Goal: Task Accomplishment & Management: Manage account settings

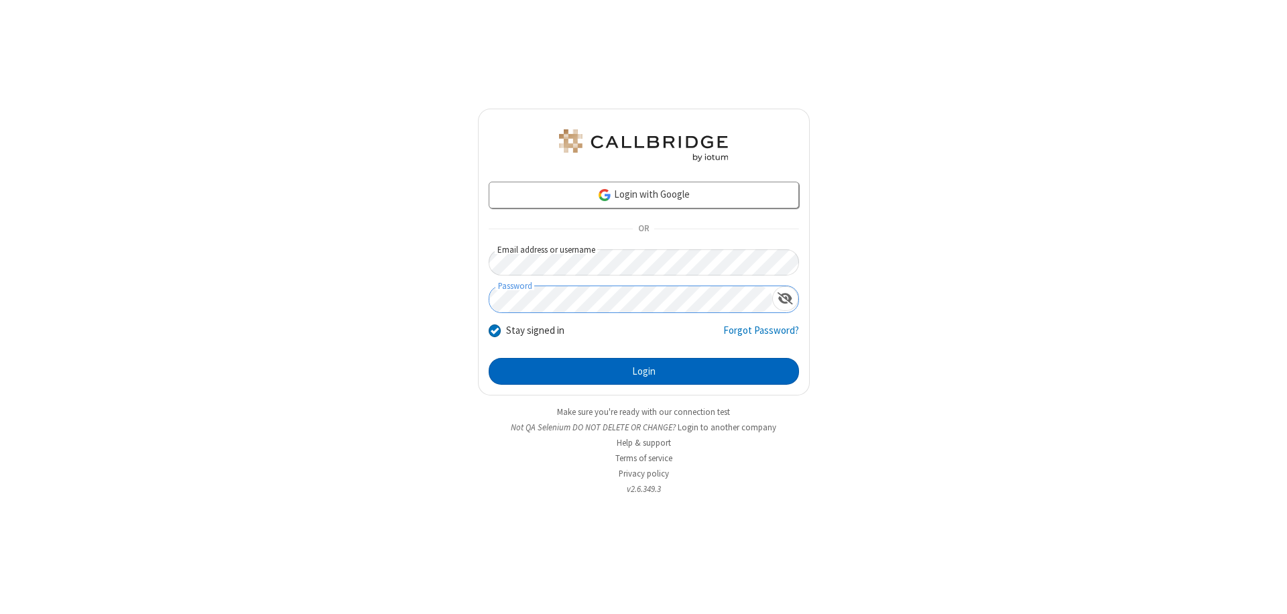
click at [644, 371] on button "Login" at bounding box center [644, 371] width 310 height 27
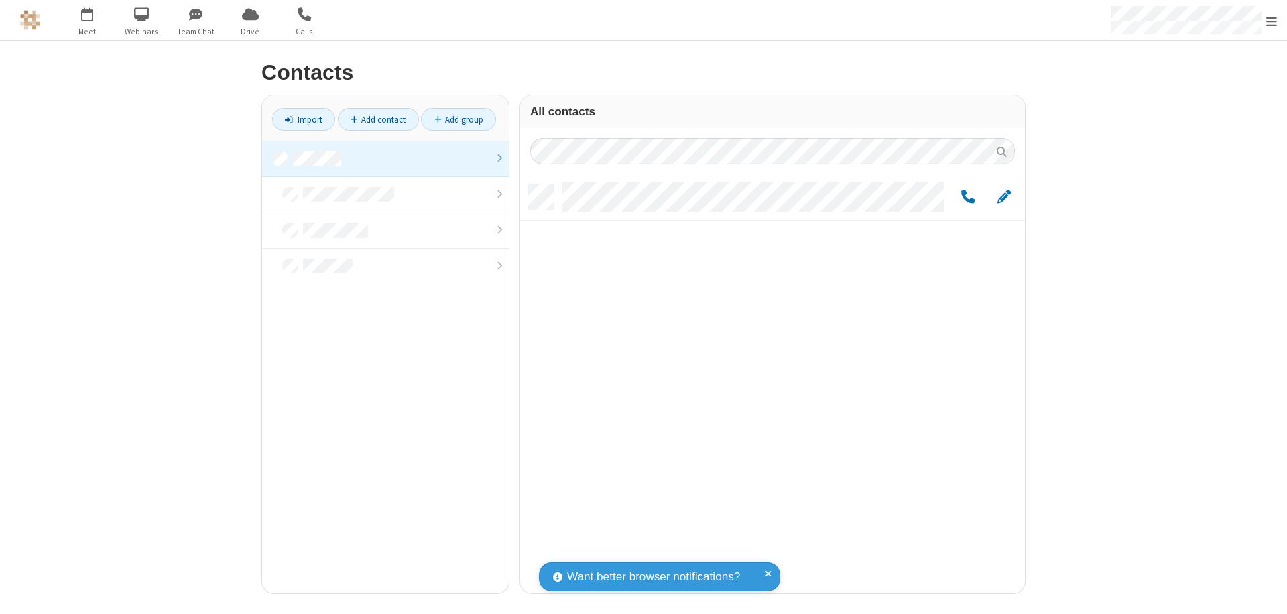
scroll to position [409, 495]
click at [386, 158] on link at bounding box center [385, 159] width 247 height 36
click at [1004, 196] on span "Edit" at bounding box center [1004, 197] width 13 height 17
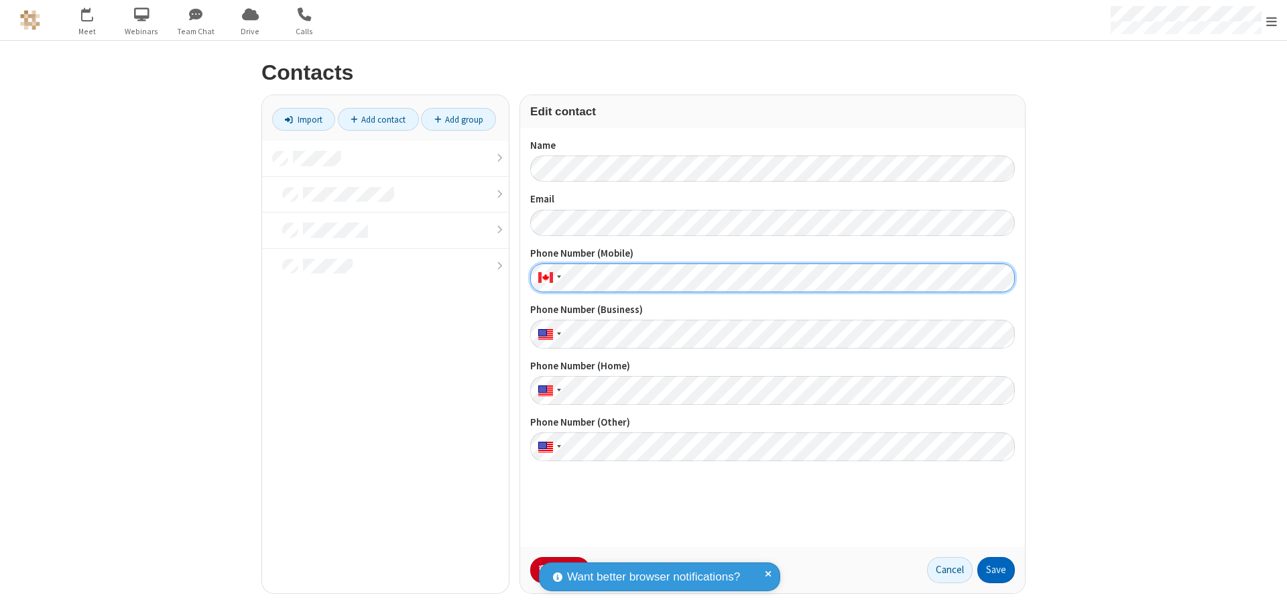
click at [996, 570] on button "Save" at bounding box center [997, 570] width 38 height 27
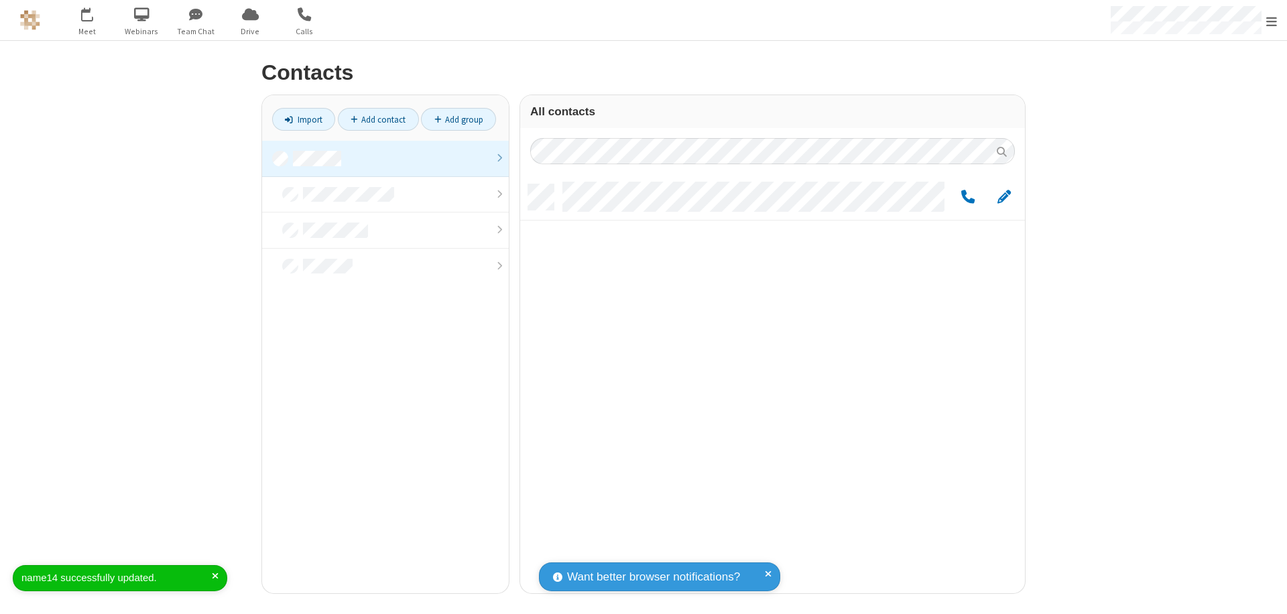
scroll to position [409, 495]
